Goal: Obtain resource: Obtain resource

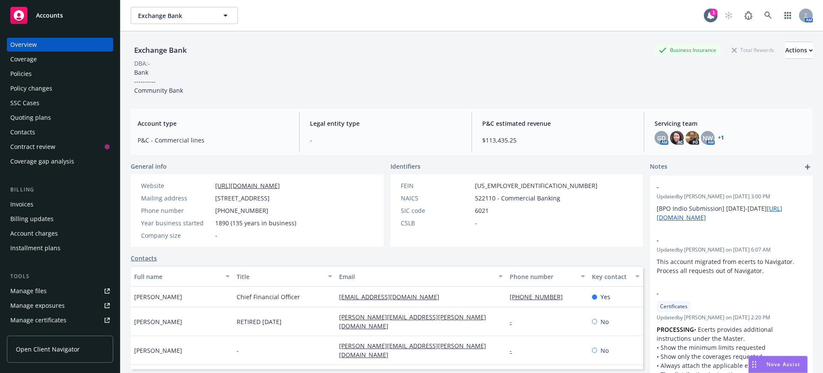
click at [45, 12] on span "Accounts" at bounding box center [49, 15] width 27 height 7
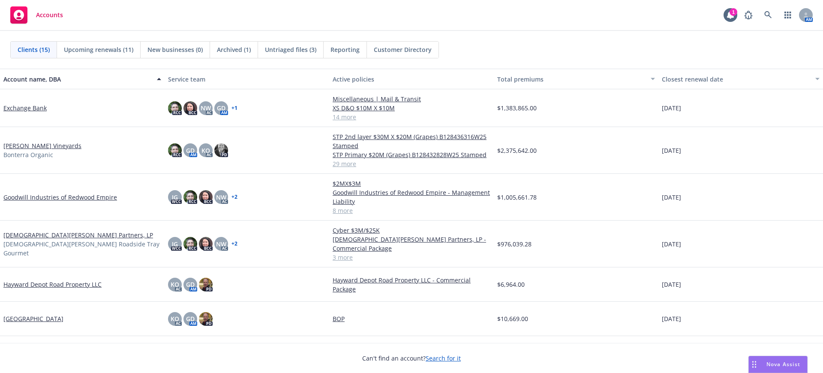
click at [15, 145] on link "[PERSON_NAME] Vineyards" at bounding box center [42, 145] width 78 height 9
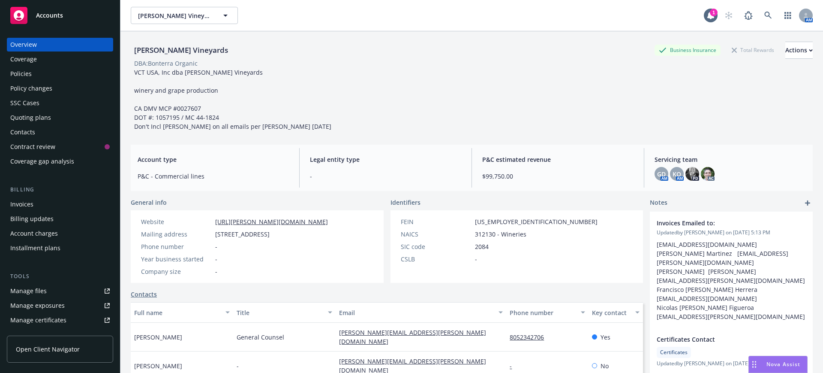
click at [19, 73] on div "Policies" at bounding box center [20, 74] width 21 height 14
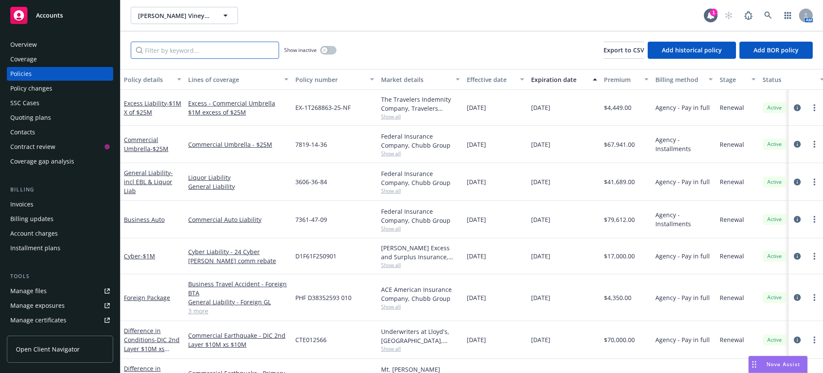
click at [150, 51] on input "Filter by keyword..." at bounding box center [205, 50] width 148 height 17
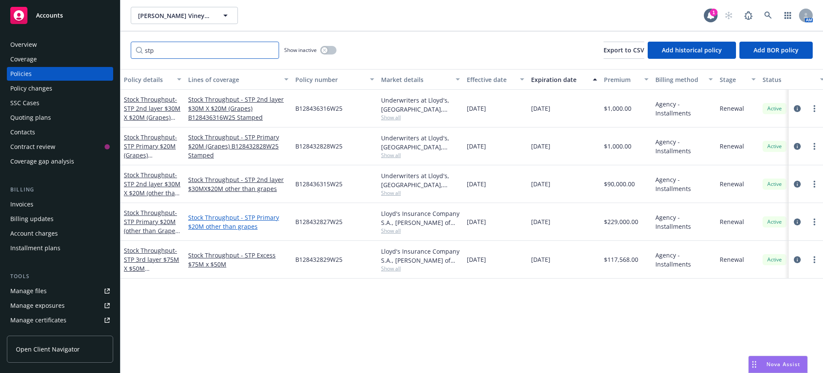
type input "stp"
click at [208, 220] on link "Stock Throughput - STP Primary $20M other than grapes" at bounding box center [238, 222] width 100 height 18
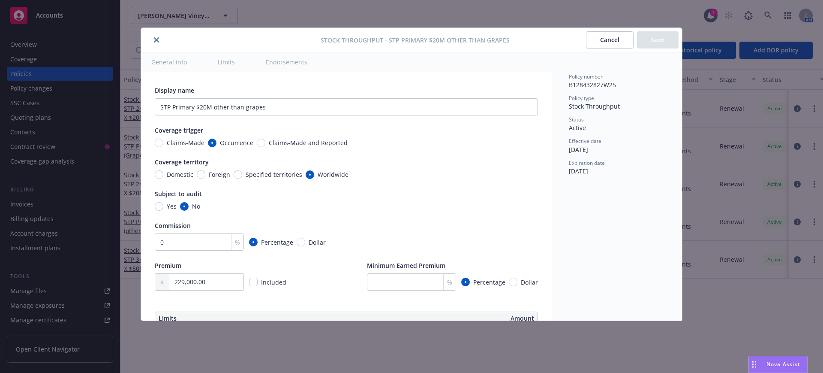
type textarea "x"
click at [155, 39] on icon "close" at bounding box center [156, 39] width 5 height 5
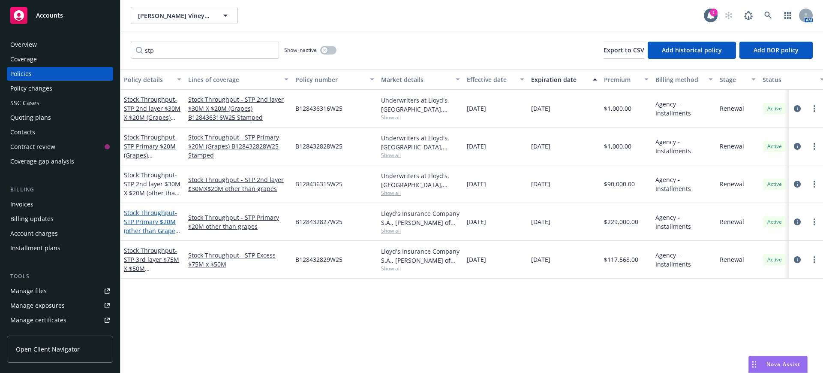
click at [148, 212] on link "Stock Throughput - STP Primary $20M (other than Grapes) B128432827W25 Stamped" at bounding box center [152, 230] width 56 height 44
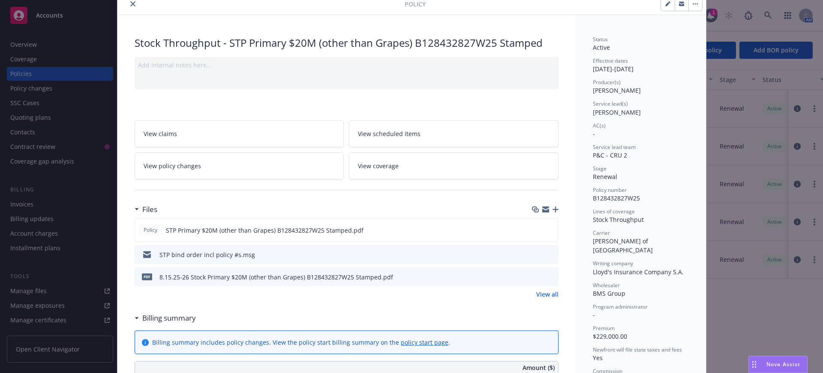
scroll to position [54, 0]
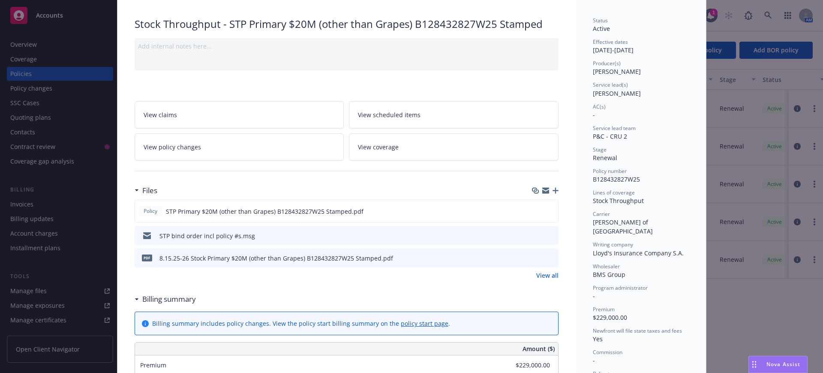
click at [547, 274] on link "View all" at bounding box center [547, 275] width 22 height 9
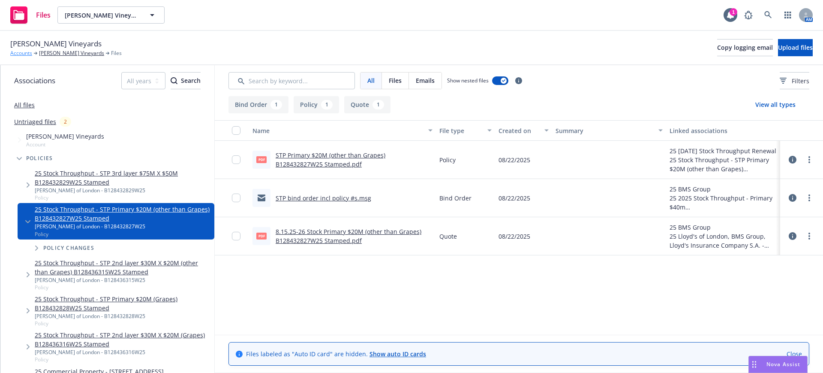
click at [22, 52] on link "Accounts" at bounding box center [21, 53] width 22 height 8
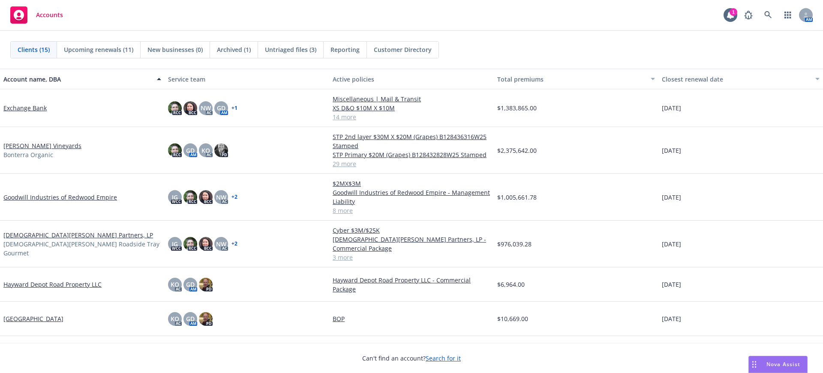
click at [28, 145] on link "[PERSON_NAME] Vineyards" at bounding box center [42, 145] width 78 height 9
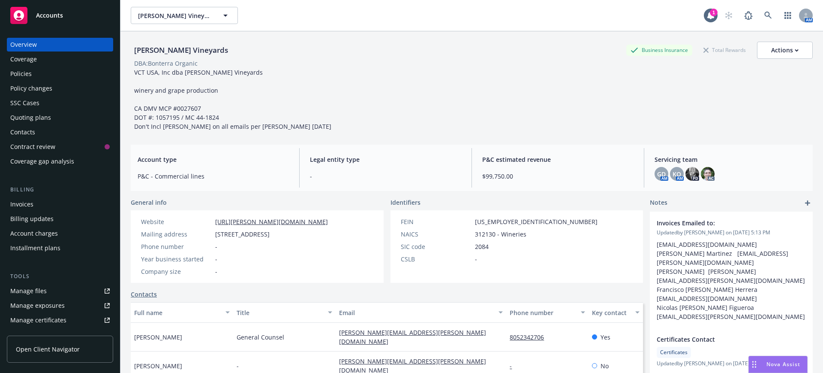
click at [27, 289] on div "Manage files" at bounding box center [28, 291] width 36 height 14
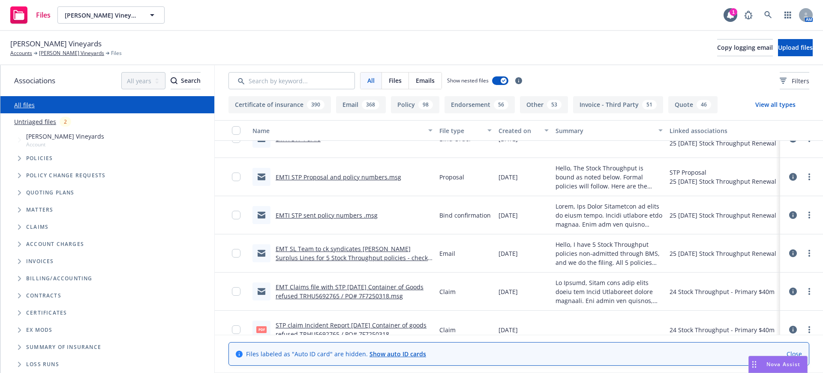
scroll to position [750, 0]
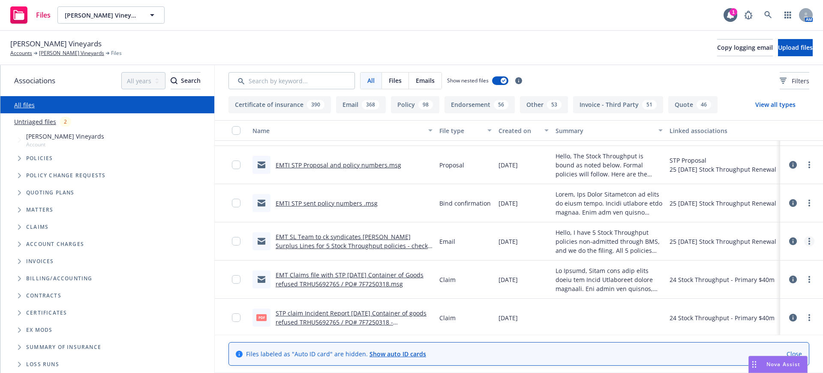
click at [809, 238] on circle "more" at bounding box center [810, 239] width 2 height 2
click at [717, 46] on span "Copy logging email" at bounding box center [745, 47] width 56 height 8
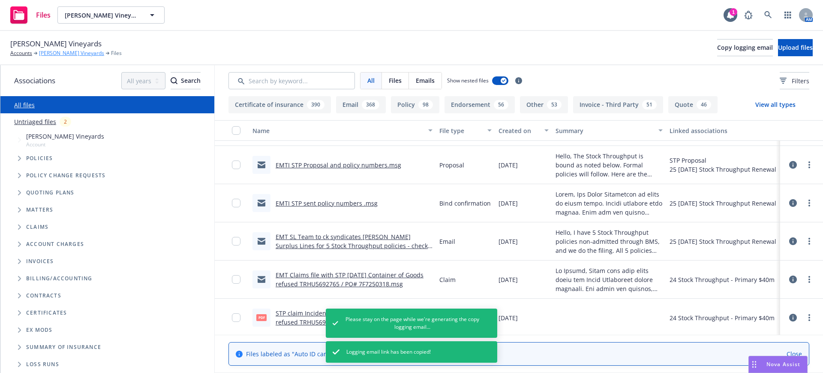
click at [51, 52] on link "[PERSON_NAME] Vineyards" at bounding box center [71, 53] width 65 height 8
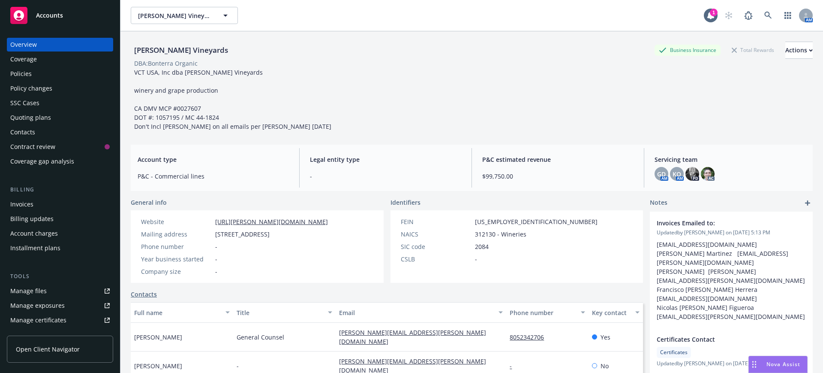
click at [18, 72] on div "Policies" at bounding box center [20, 74] width 21 height 14
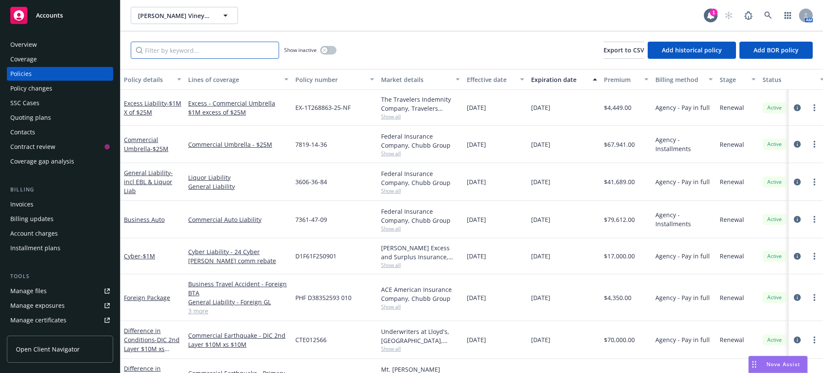
click at [172, 50] on input "Filter by keyword..." at bounding box center [205, 50] width 148 height 17
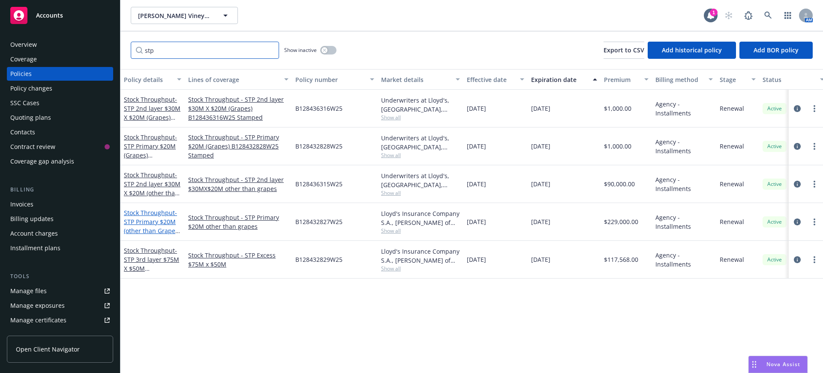
type input "stp"
click at [150, 217] on span "- STP Primary $20M (other than Grapes) B128432827W25 Stamped" at bounding box center [152, 230] width 56 height 44
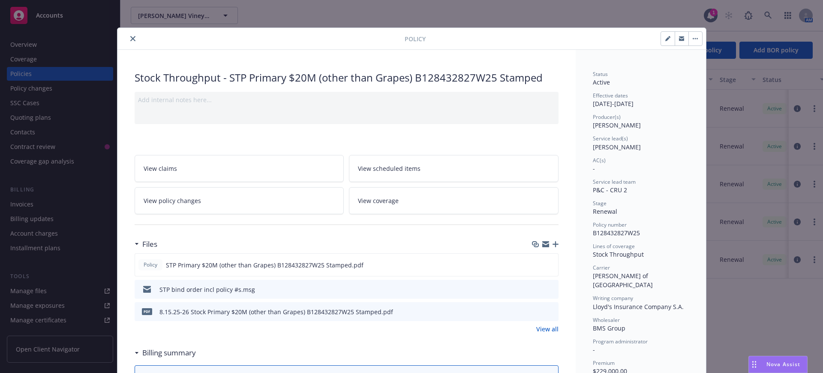
click at [679, 36] on icon "button" at bounding box center [681, 37] width 5 height 2
click at [547, 327] on link "View all" at bounding box center [547, 328] width 22 height 9
